Goal: Obtain resource: Download file/media

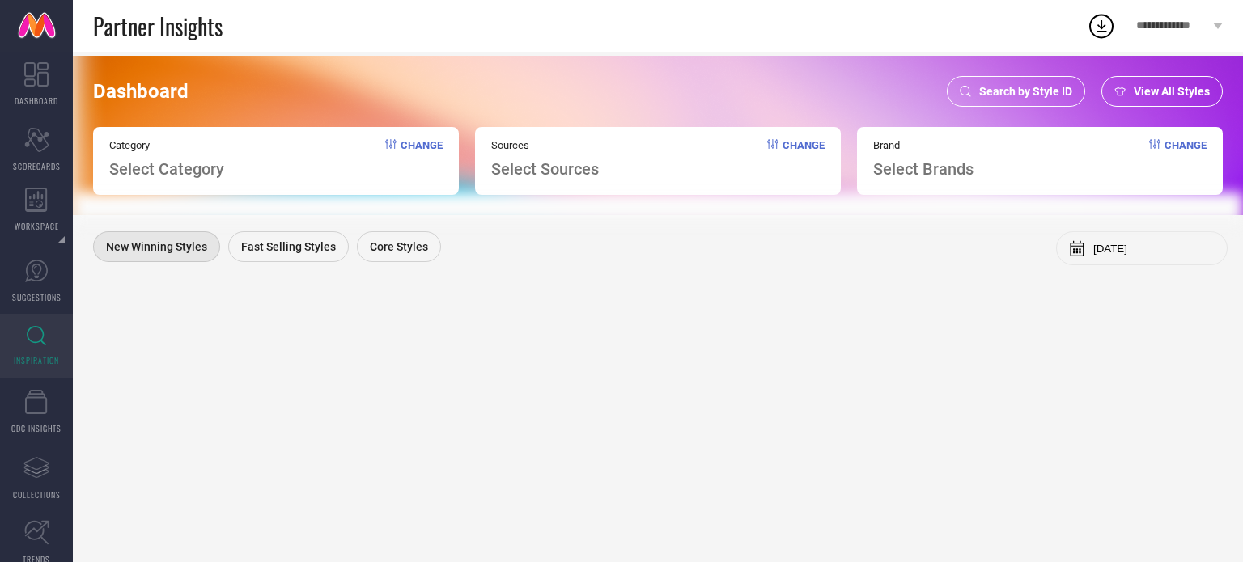
click at [1009, 85] on span "Search by Style ID" at bounding box center [1025, 91] width 93 height 13
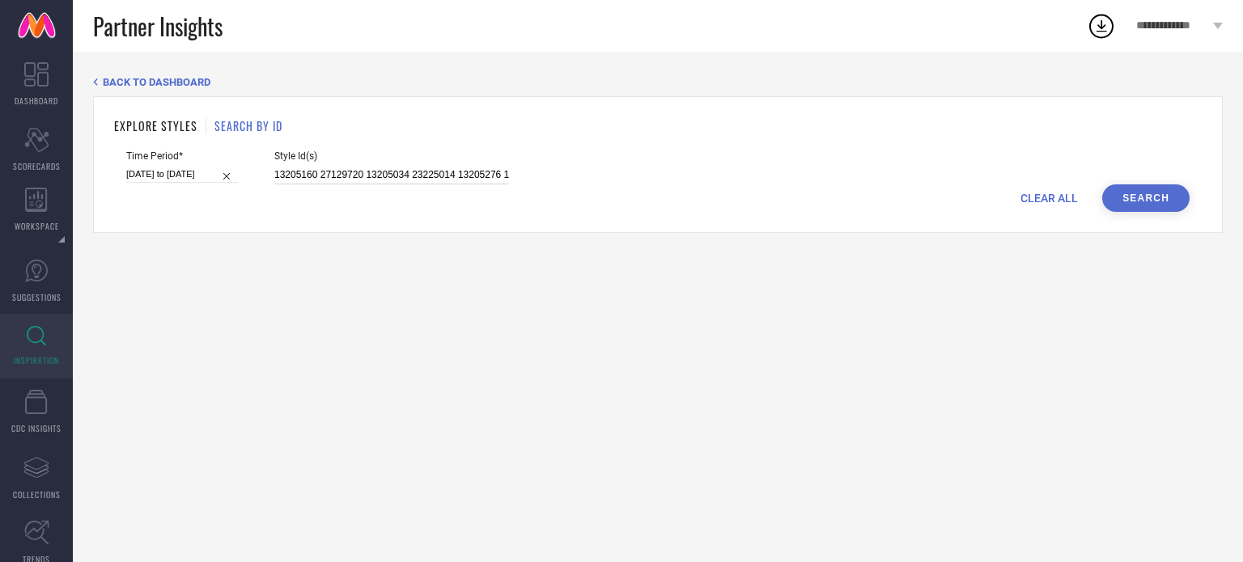
click at [383, 166] on input "13205160 27129720 13205034 23225014 13205276 13205242 13205064 13205026 2322506…" at bounding box center [391, 175] width 235 height 19
paste input "28761262 28761260 16317862 13649868 20258756 13774228 33060661 17894246 1789427…"
type input "28761262 28761260 16317862 13649868 20258756 13774228 33060661 17894246 1789427…"
select select "5"
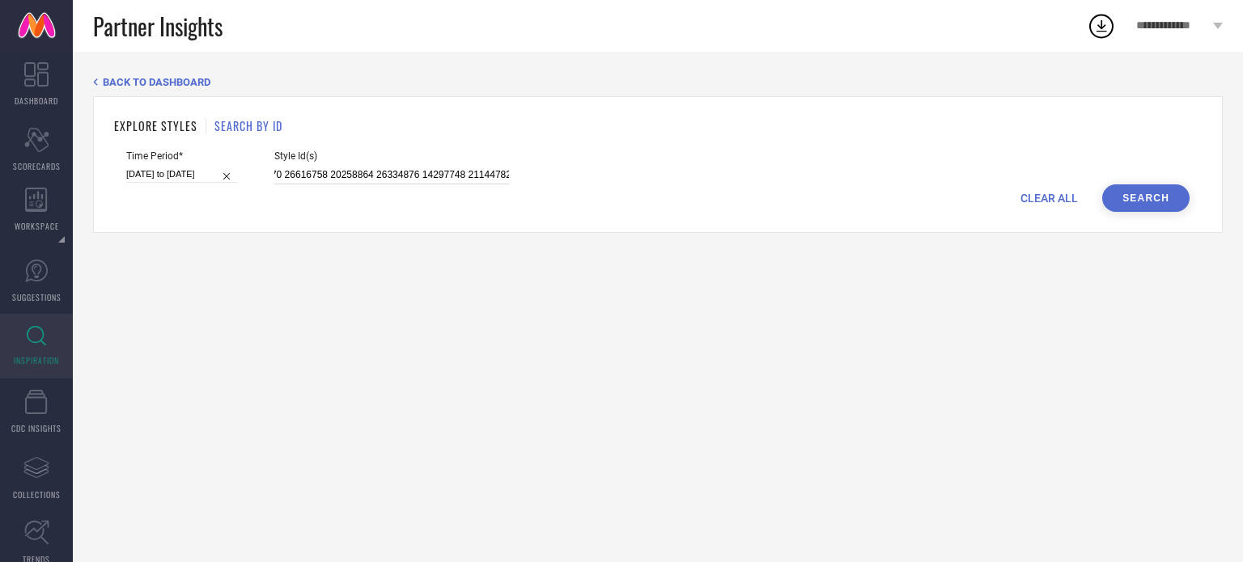
select select "2025"
select select "6"
select select "2025"
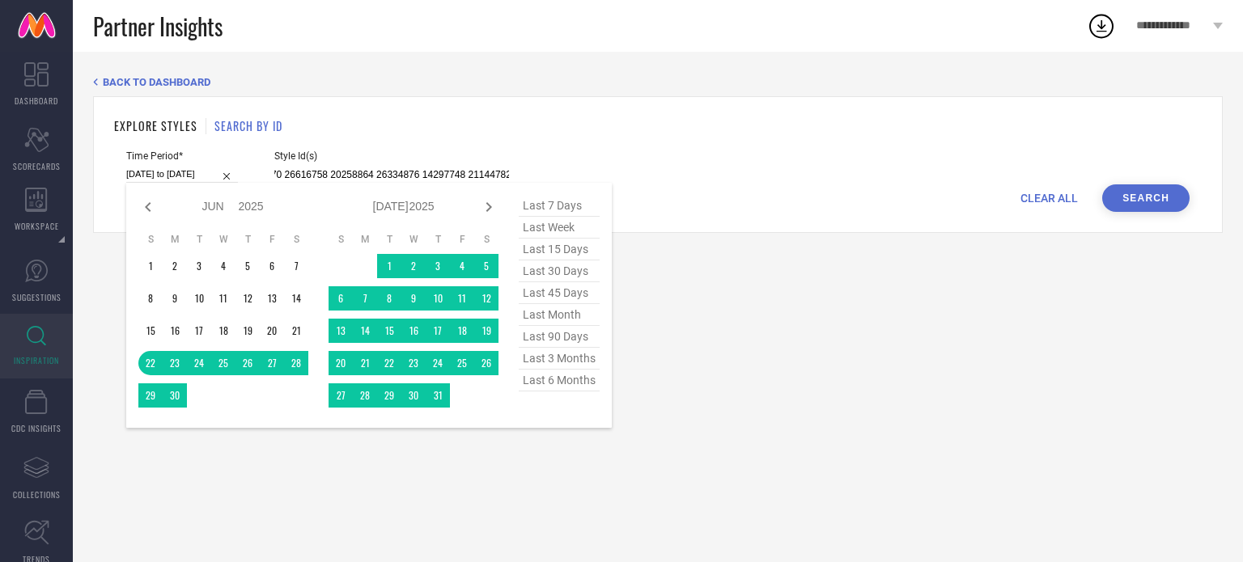
click at [188, 169] on input "22-06-2025 to 05-08-2025" at bounding box center [182, 174] width 112 height 17
type input "28761262 28761260 16317862 13649868 20258756 13774228 33060661 17894246 1789427…"
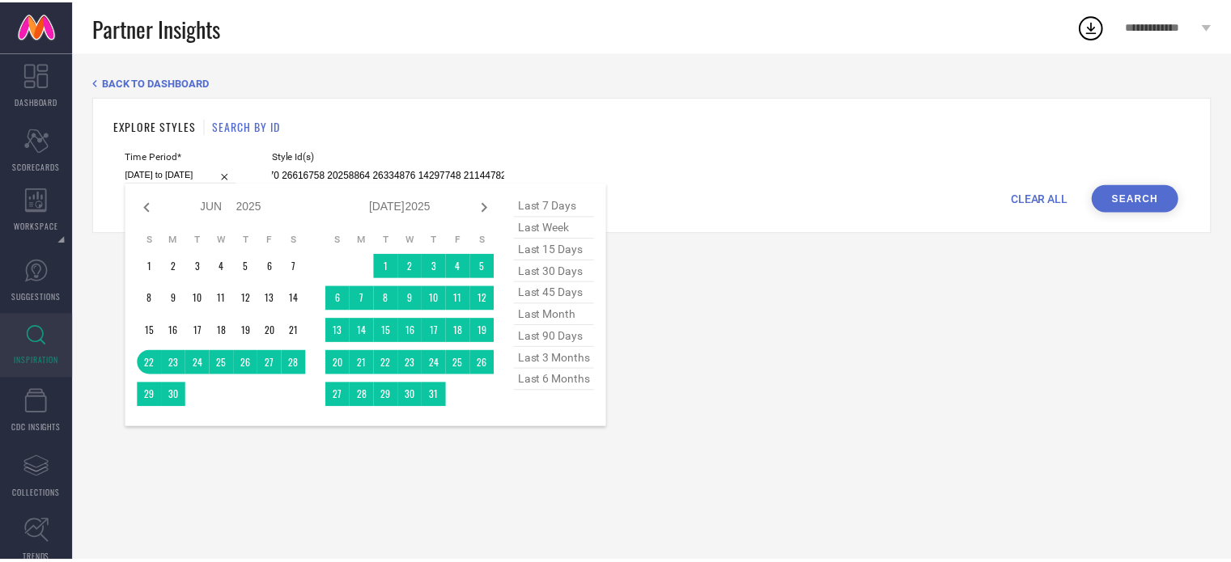
scroll to position [0, 0]
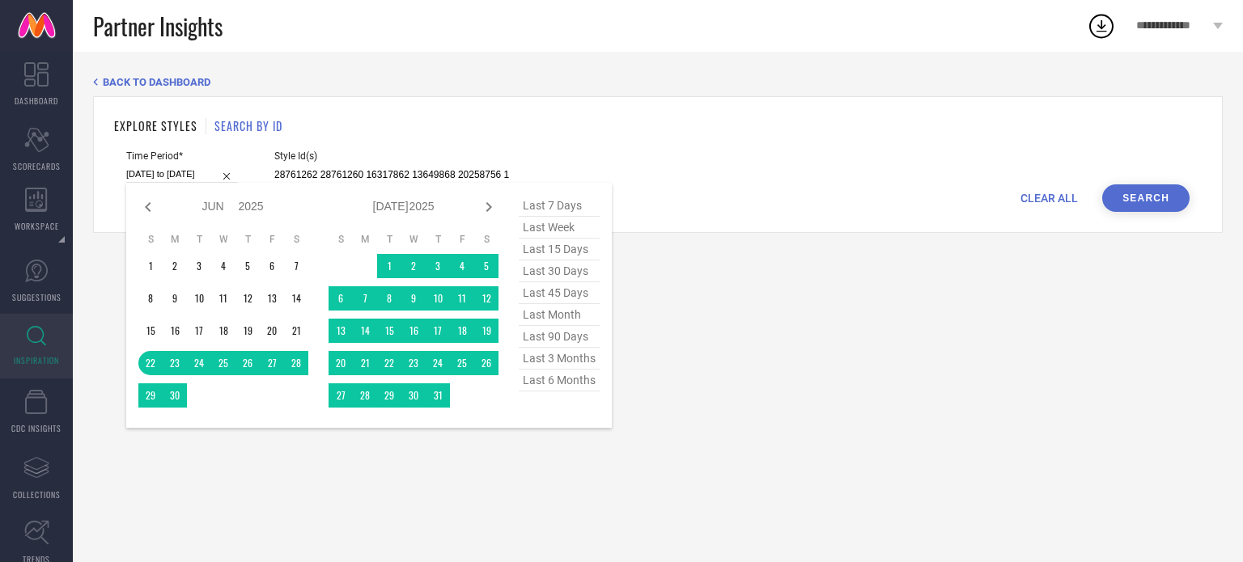
click at [548, 316] on span "last month" at bounding box center [559, 315] width 81 height 22
type input "[DATE] to [DATE]"
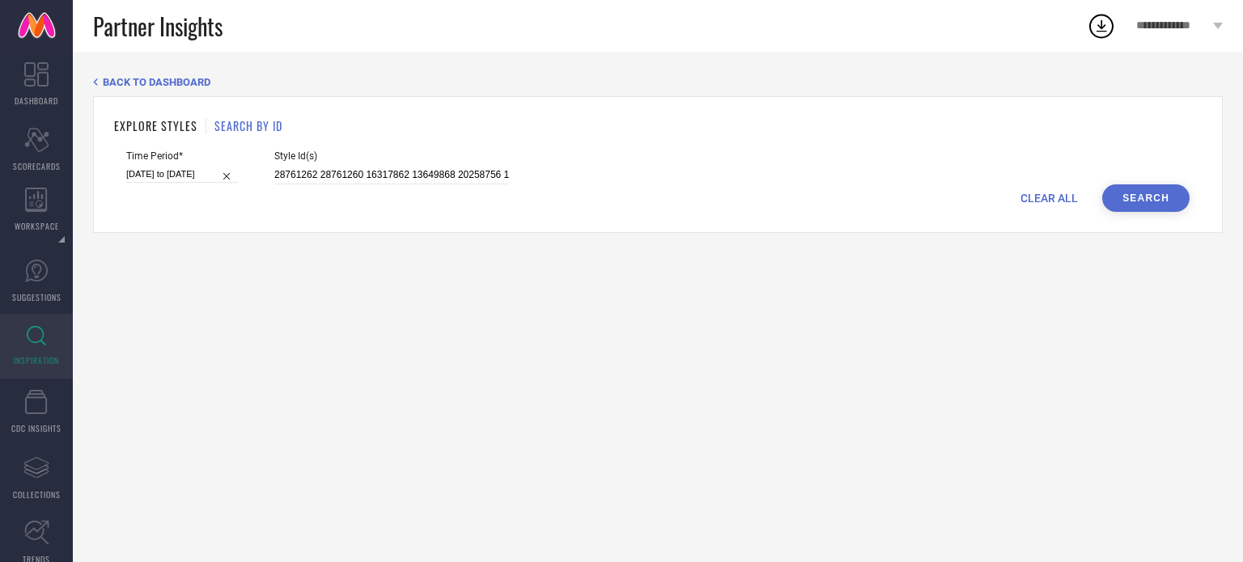
click at [1144, 205] on button "Search" at bounding box center [1145, 198] width 87 height 28
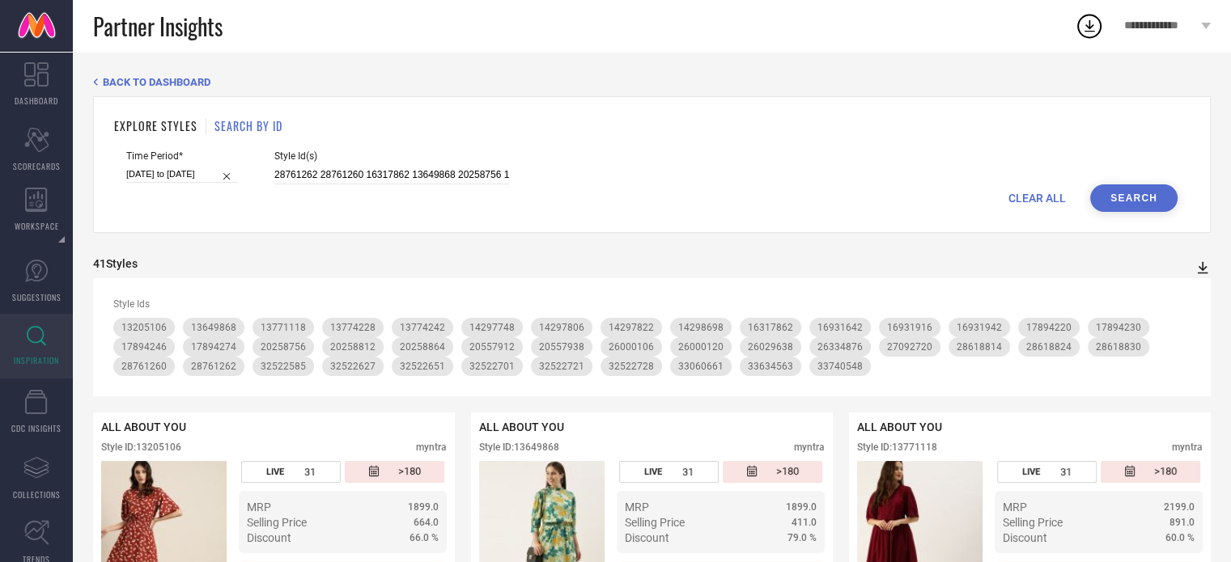
click at [1207, 266] on icon at bounding box center [1202, 268] width 16 height 16
click at [1193, 296] on span "PDF" at bounding box center [1185, 296] width 19 height 11
click at [451, 184] on div "CLEAR ALL Search" at bounding box center [651, 198] width 1051 height 28
click at [418, 174] on input "28761262 28761260 16317862 13649868 20258756 13774228 33060661 17894246 1789427…" at bounding box center [391, 175] width 235 height 19
paste input "15192120 13204882 15192116 29181432 27818510 27129722 20557994 21205564 2322499…"
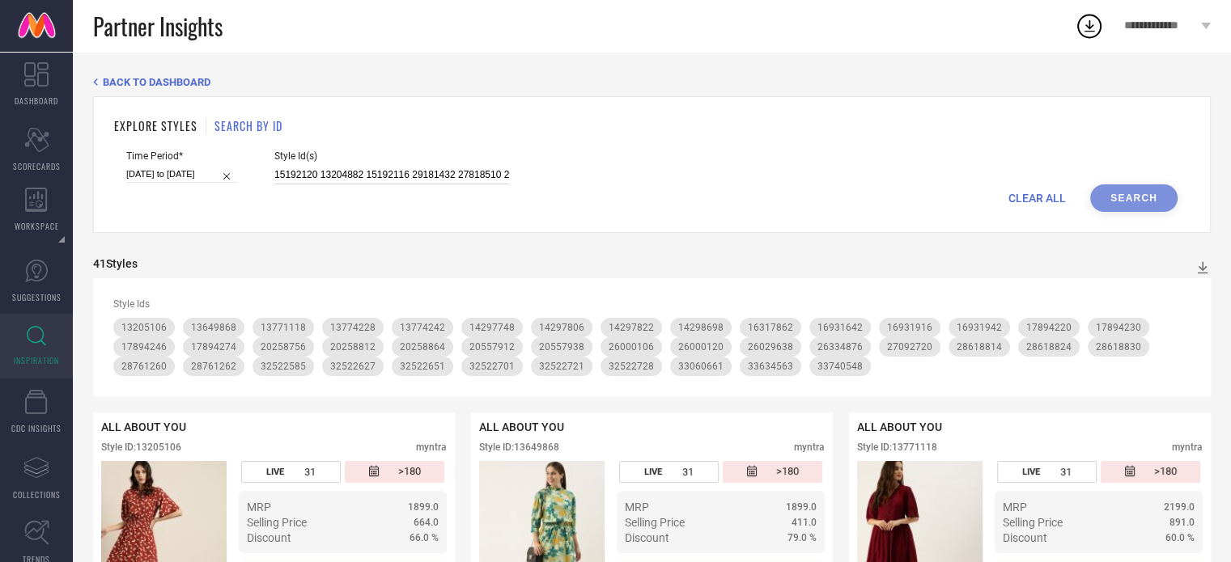
scroll to position [0, 2055]
type input "15192120 13204882 15192116 29181432 27818510 27129722 20557994 21205564 2322499…"
click at [1123, 193] on button "Search" at bounding box center [1133, 198] width 87 height 28
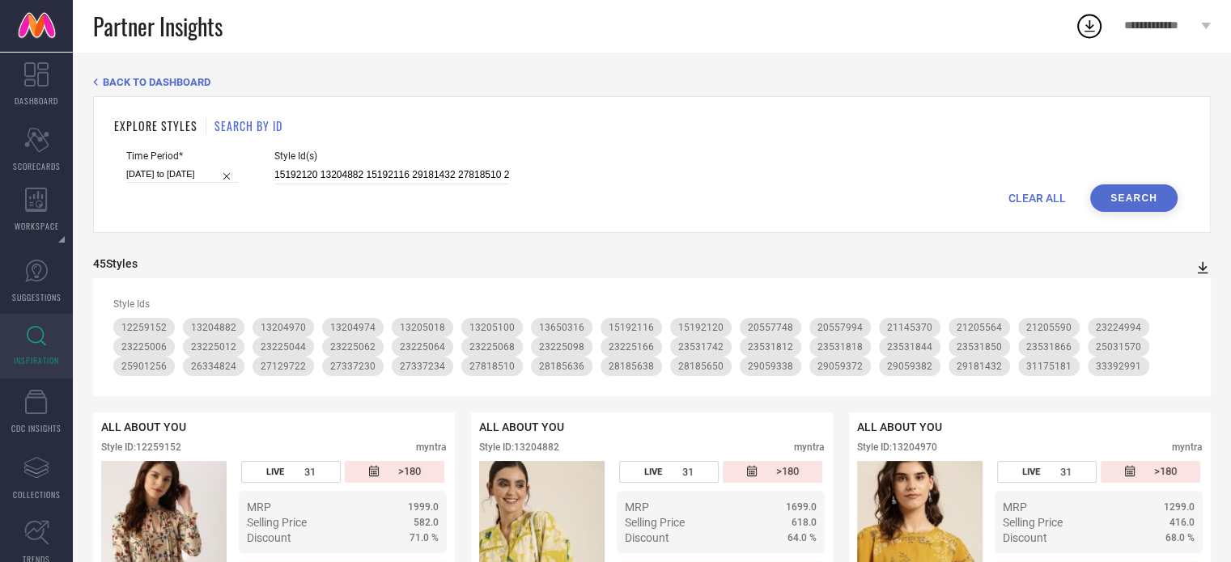
click at [1200, 265] on icon at bounding box center [1202, 268] width 16 height 16
click at [1188, 294] on span "PDF" at bounding box center [1185, 296] width 19 height 11
click at [1204, 269] on icon at bounding box center [1202, 268] width 16 height 16
click at [1188, 286] on li "PDF" at bounding box center [1184, 295] width 43 height 23
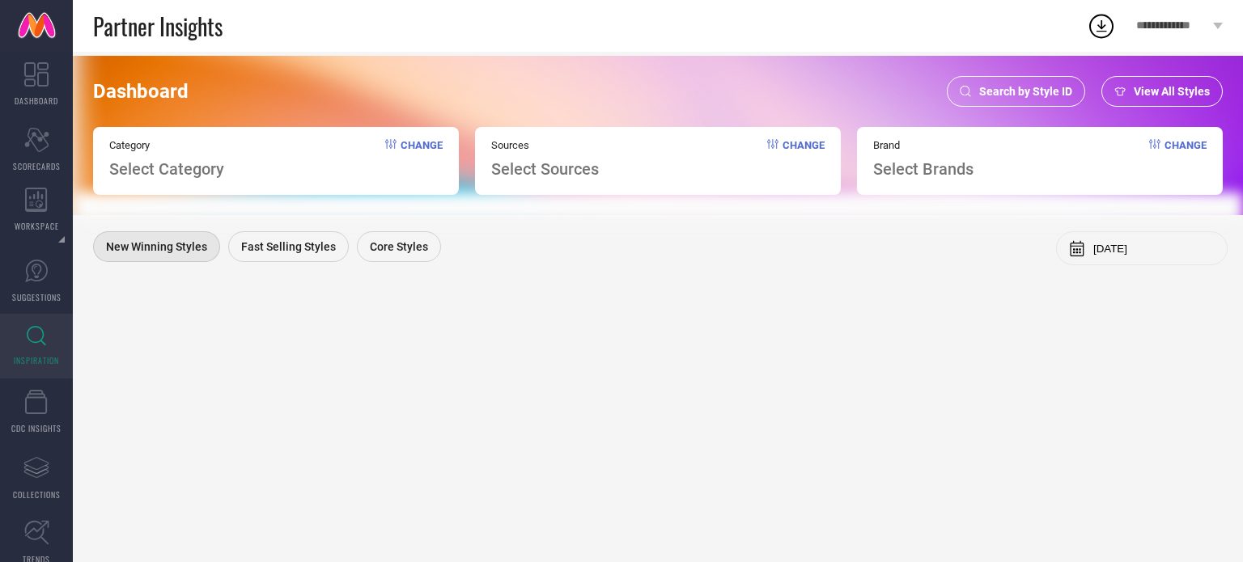
click at [1030, 81] on div "Search by Style ID" at bounding box center [1016, 91] width 138 height 31
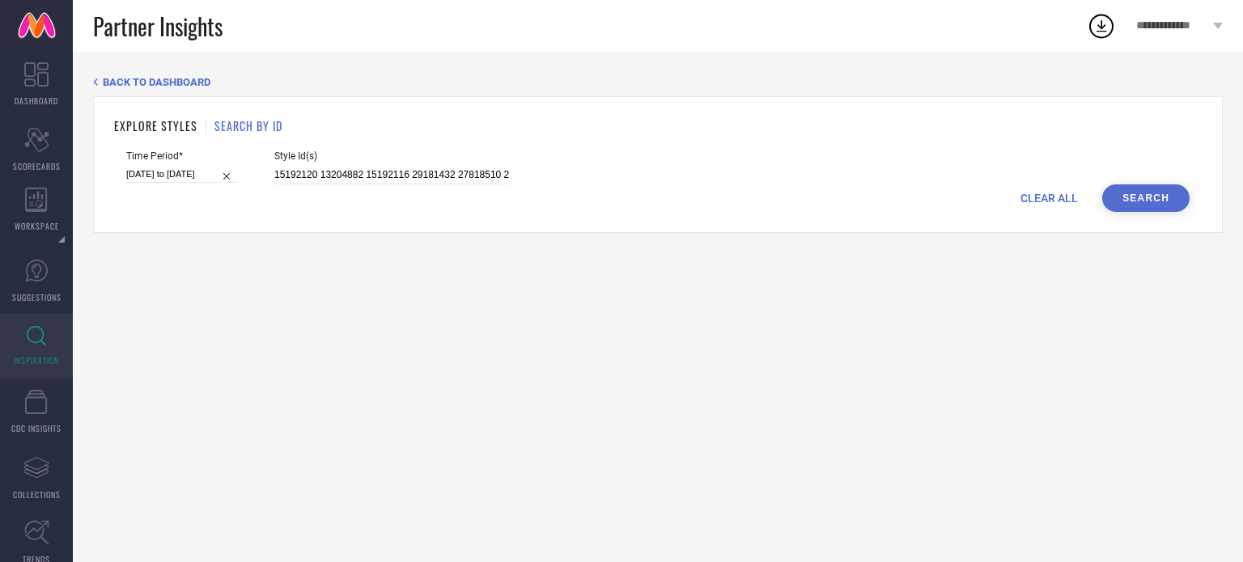
drag, startPoint x: 368, startPoint y: 163, endPoint x: 379, endPoint y: 173, distance: 14.3
click at [379, 173] on div "Style Id(s) 15192120 13204882 15192116 29181432 27818510 27129722 20557994 2120…" at bounding box center [391, 167] width 235 height 34
click at [379, 173] on input "15192120 13204882 15192116 29181432 27818510 27129722 20557994 21205564 2322499…" at bounding box center [391, 175] width 235 height 19
paste input "15192120 13204882 15192116 29181432 27818510 27129722 20557994 21205564 2322499…"
type input "15192120 13204882 15192116 29181432 27818510 27129722 20557994 21205564 2322499…"
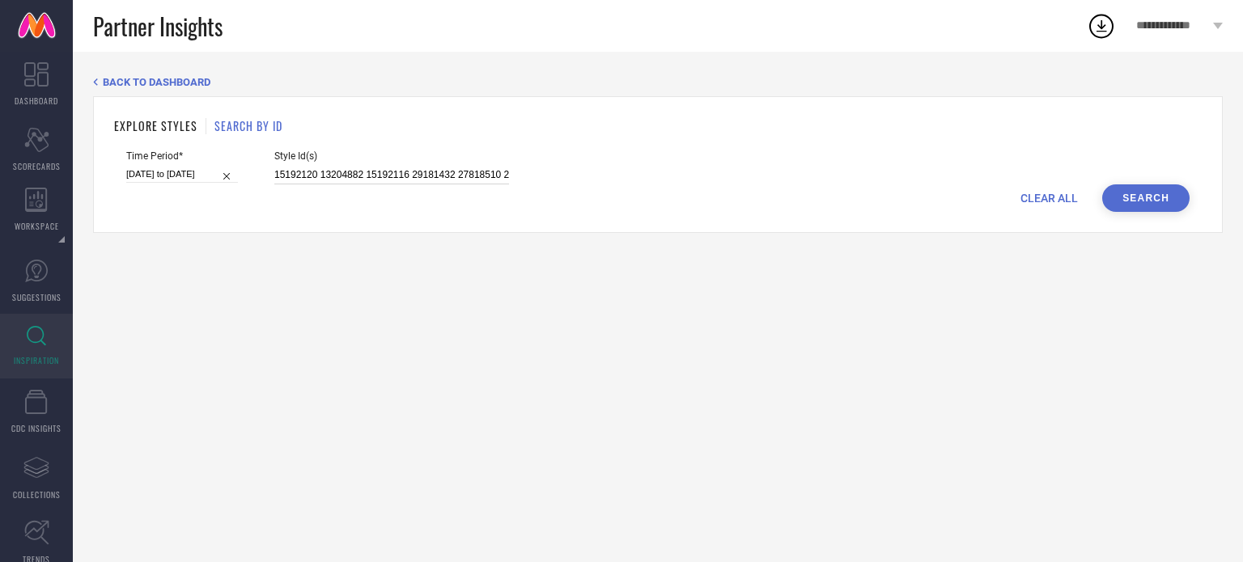
scroll to position [0, 2055]
select select "6"
select select "2025"
select select "7"
select select "2025"
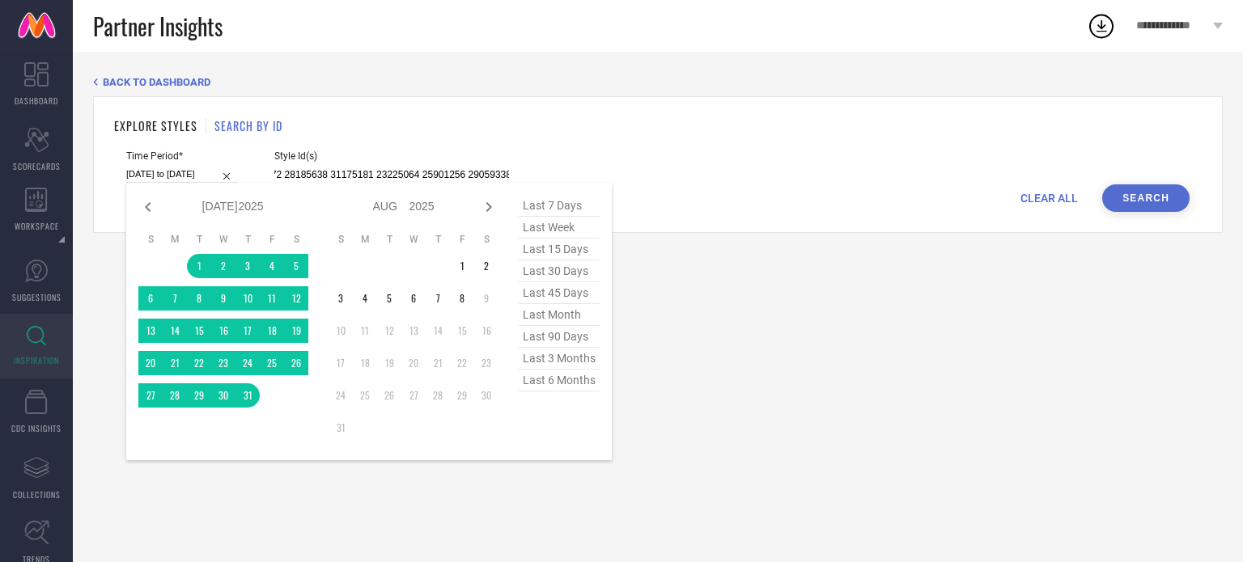
click at [174, 172] on input "[DATE] to [DATE]" at bounding box center [182, 174] width 112 height 17
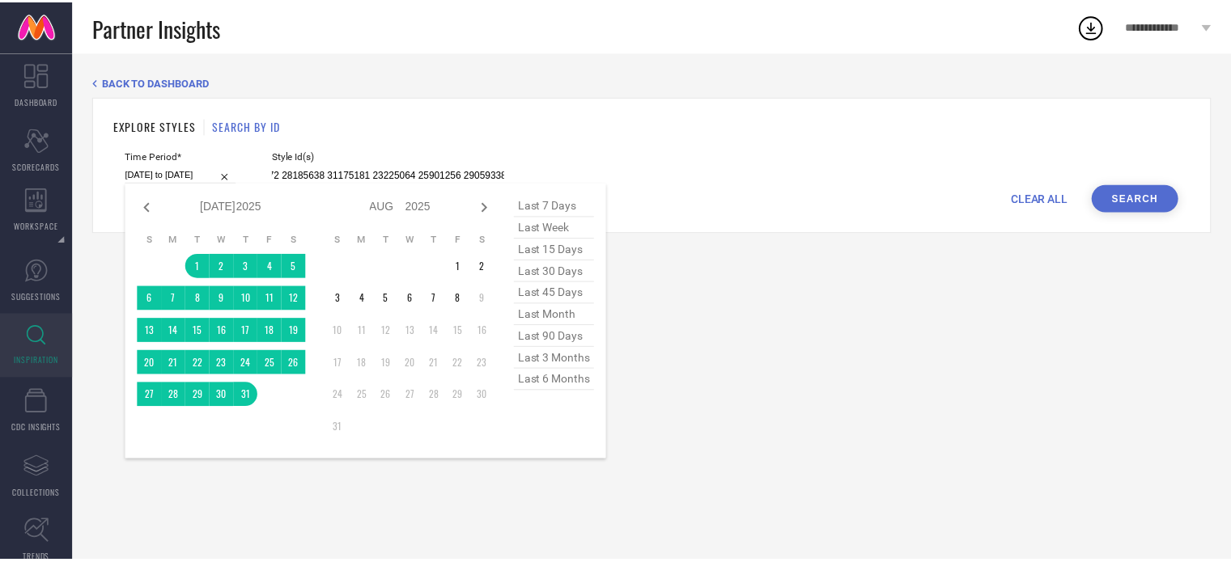
scroll to position [0, 0]
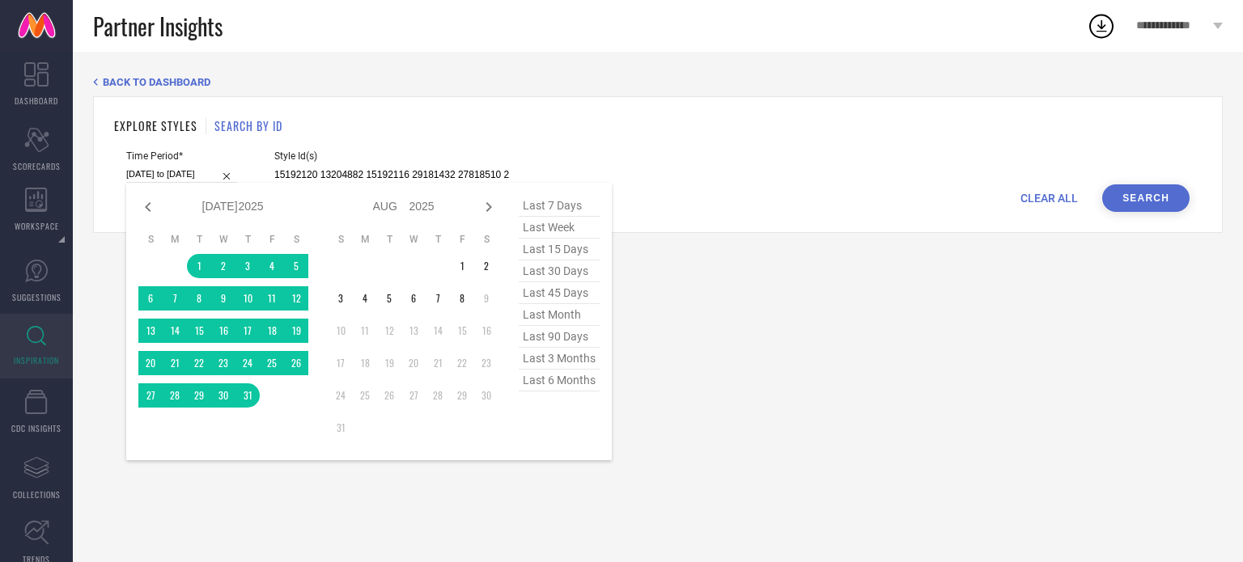
click at [569, 290] on span "last 45 days" at bounding box center [559, 293] width 81 height 22
type input "[DATE] to [DATE]"
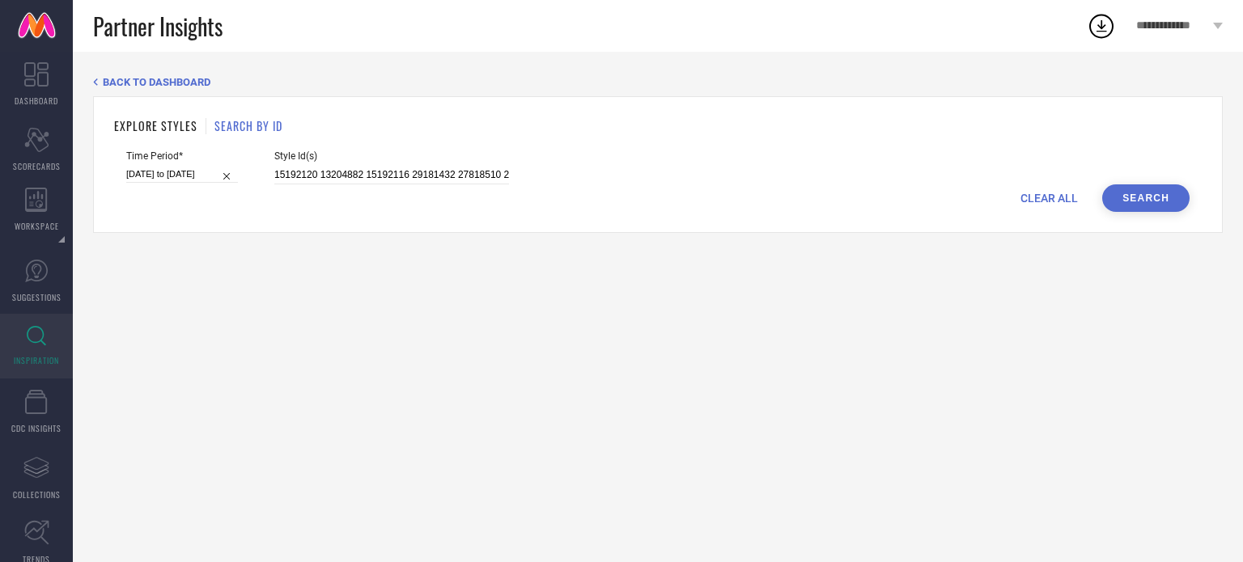
click at [1135, 200] on button "Search" at bounding box center [1145, 198] width 87 height 28
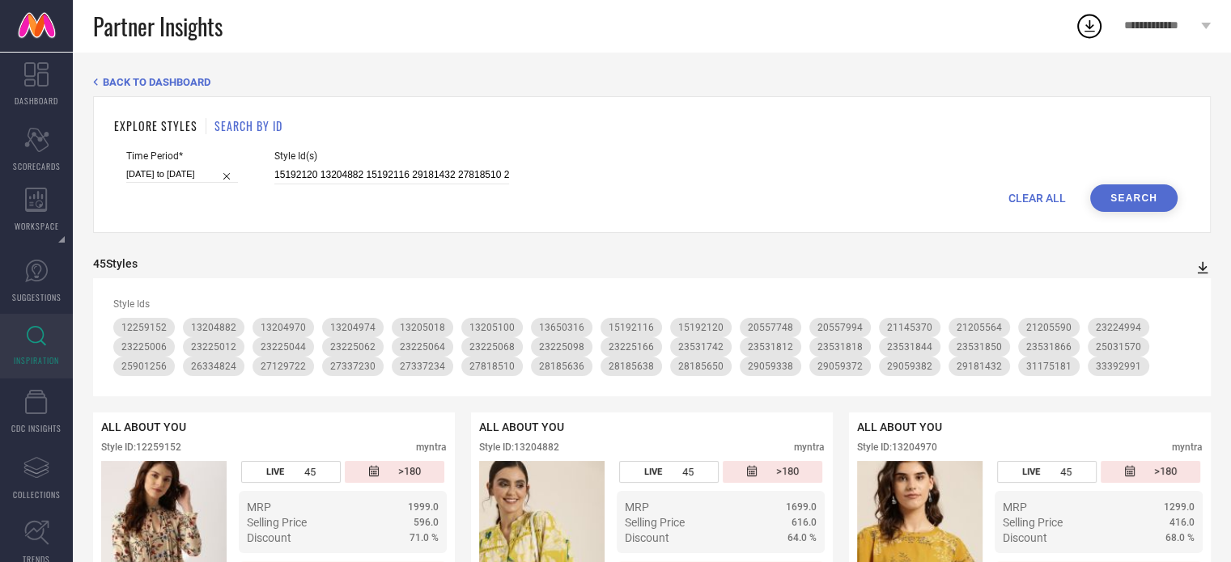
click at [1196, 265] on icon at bounding box center [1202, 268] width 16 height 16
click at [1193, 300] on span "PDF" at bounding box center [1185, 296] width 19 height 11
